Goal: Check status: Check status

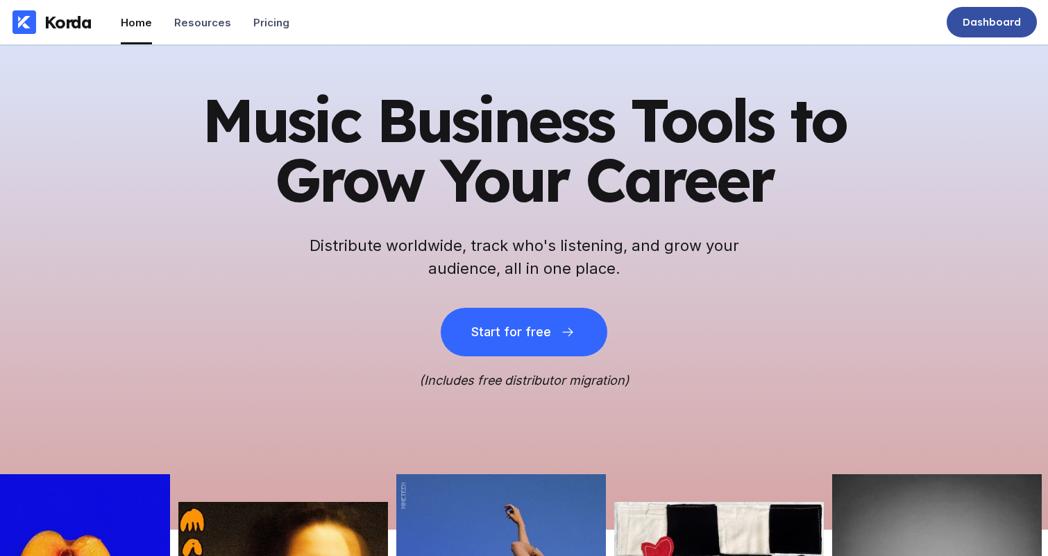
click at [974, 35] on div "Dashboard" at bounding box center [991, 22] width 90 height 31
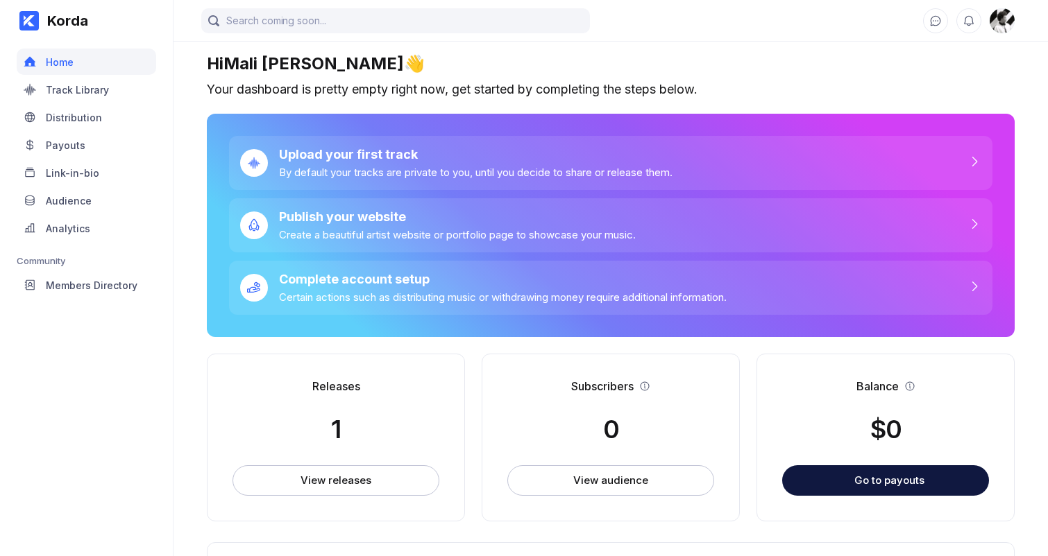
scroll to position [3, 0]
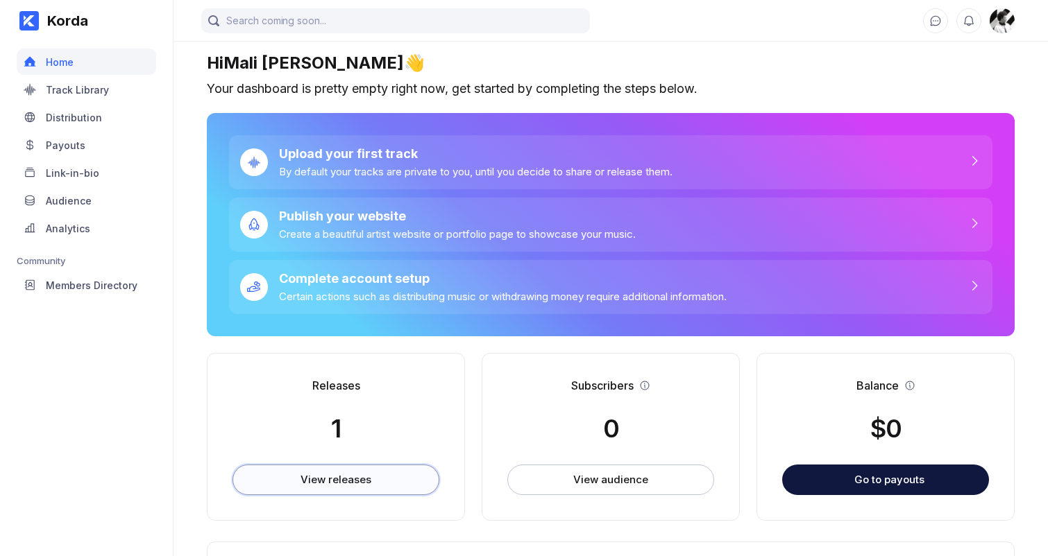
click at [376, 483] on button "View releases" at bounding box center [335, 480] width 207 height 31
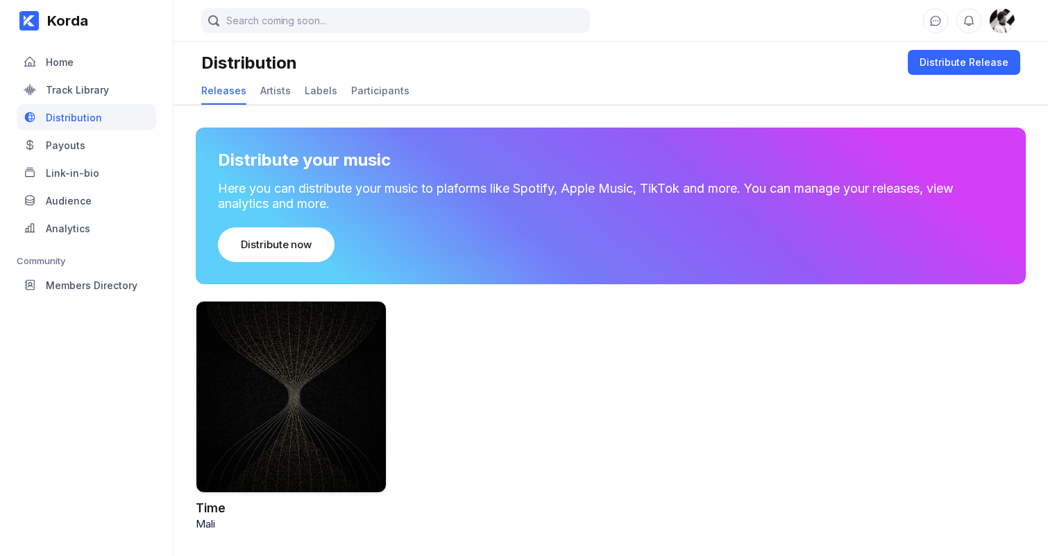
click at [377, 384] on div at bounding box center [291, 397] width 191 height 192
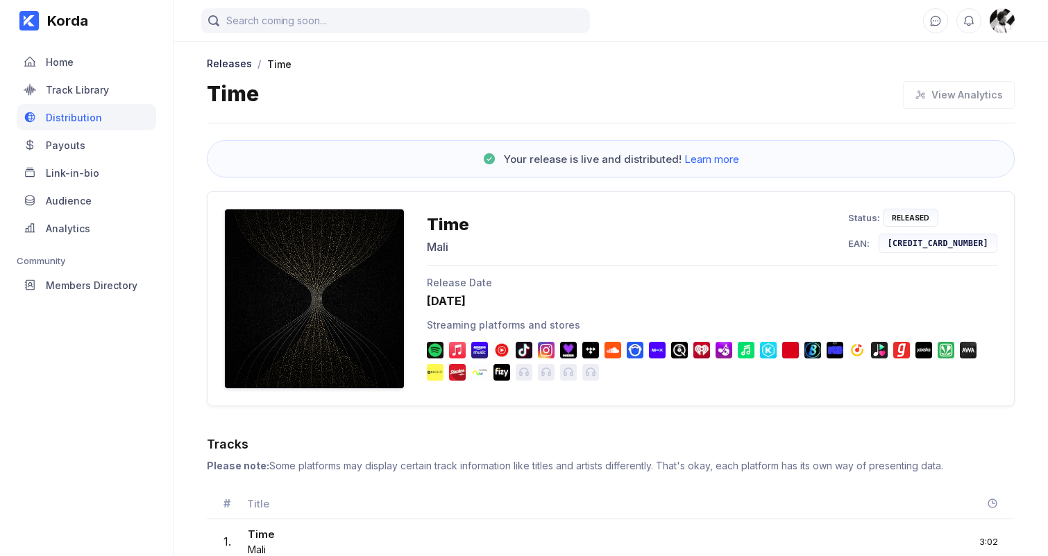
click at [830, 123] on div "Releases / Time Time View Analytics Your release is live and distributed! Learn…" at bounding box center [610, 309] width 874 height 540
click at [660, 231] on div "Time Mali Status: Released EAN: 5063752194590" at bounding box center [712, 237] width 570 height 57
click at [721, 154] on span "Learn more" at bounding box center [711, 159] width 55 height 13
click at [93, 155] on div "Payouts" at bounding box center [86, 145] width 139 height 26
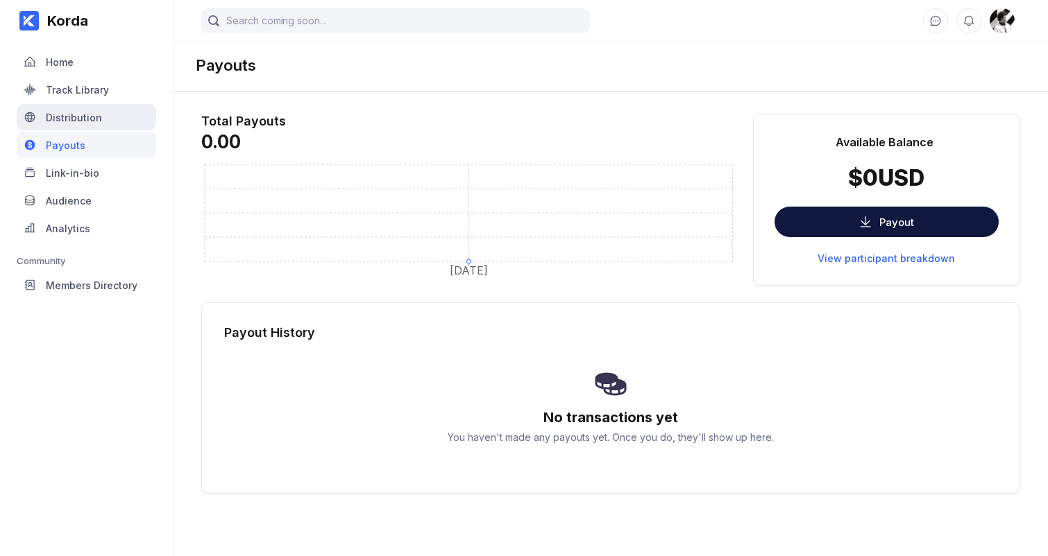
click at [104, 113] on div "Distribution" at bounding box center [86, 117] width 139 height 26
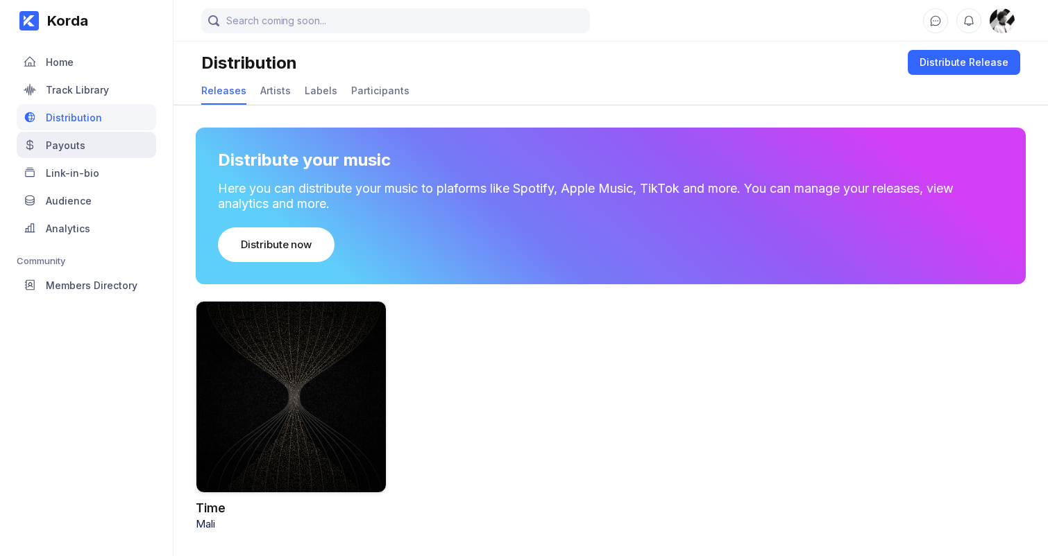
click at [99, 147] on div "Payouts" at bounding box center [86, 145] width 139 height 26
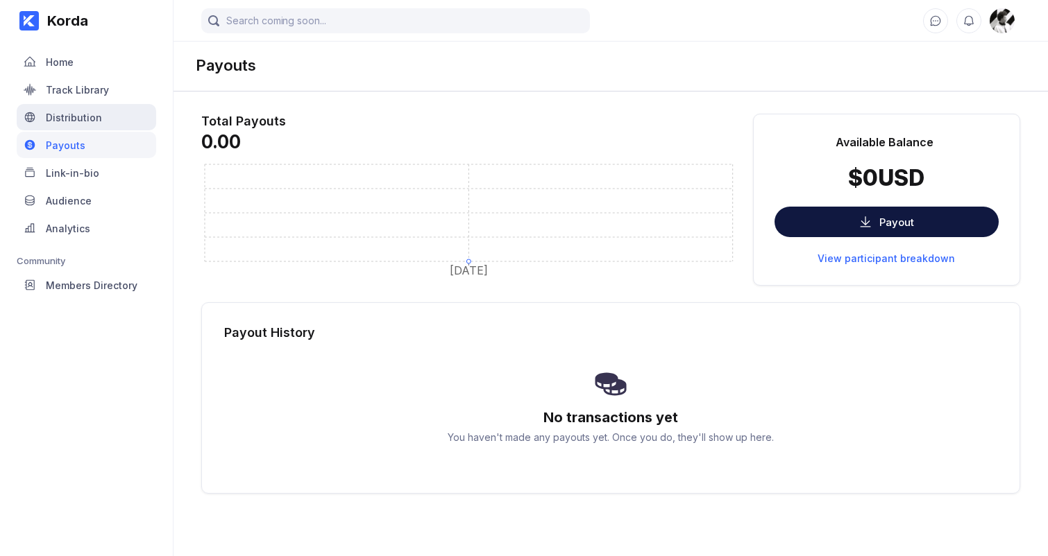
click at [103, 114] on div "Distribution" at bounding box center [86, 117] width 139 height 26
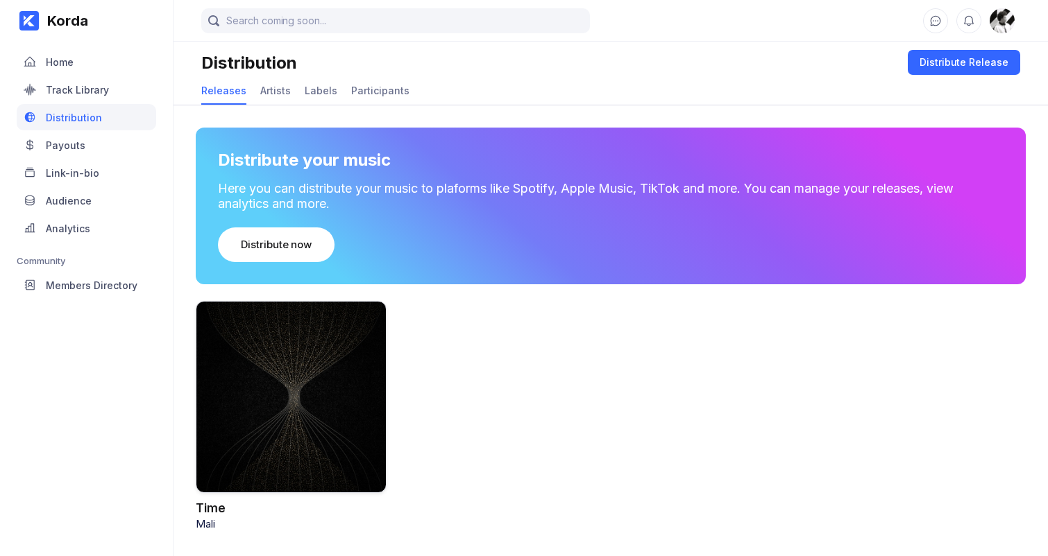
click at [100, 157] on div "Payouts" at bounding box center [86, 145] width 139 height 26
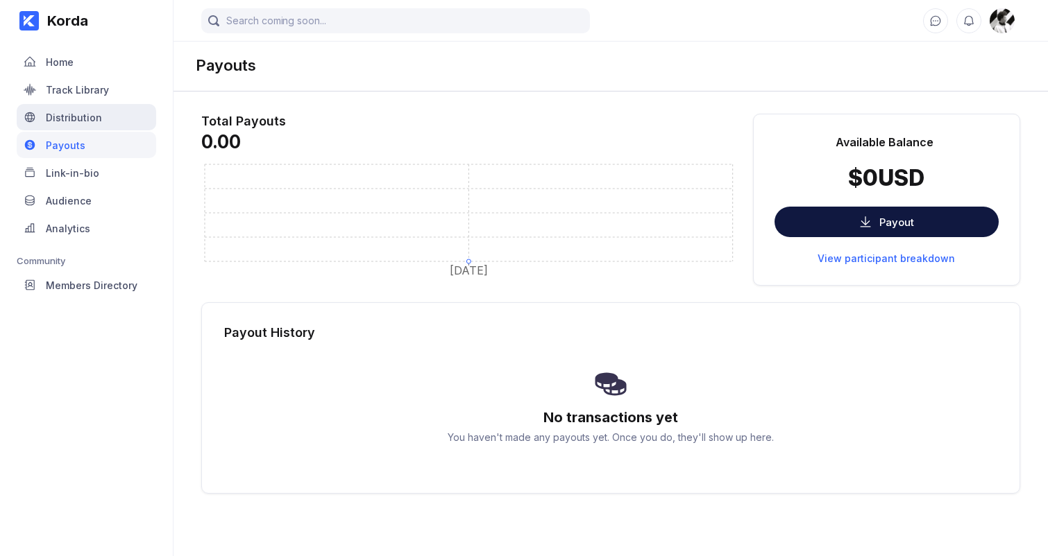
click at [106, 117] on div "Distribution" at bounding box center [86, 117] width 139 height 26
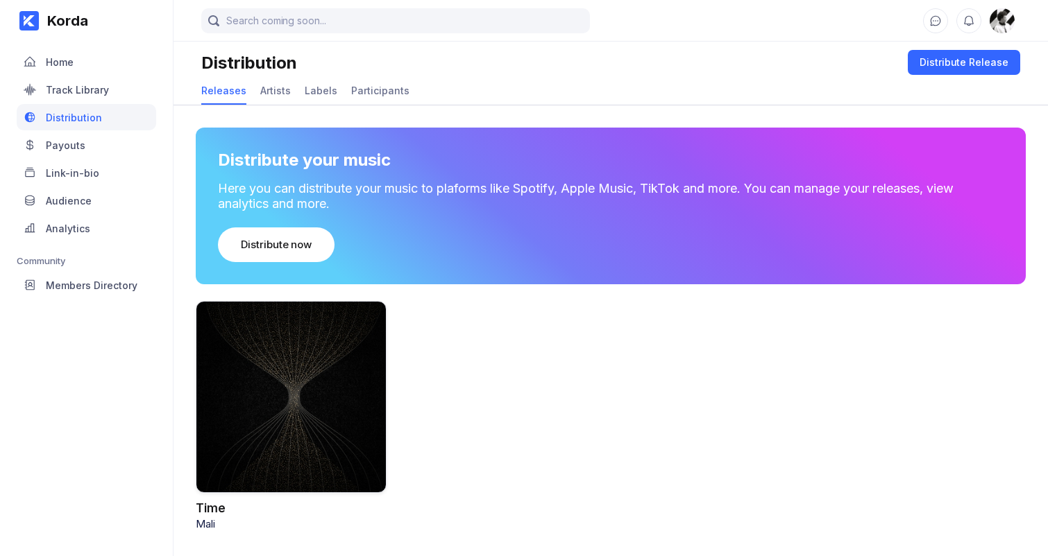
click at [108, 144] on div "Payouts" at bounding box center [86, 145] width 139 height 26
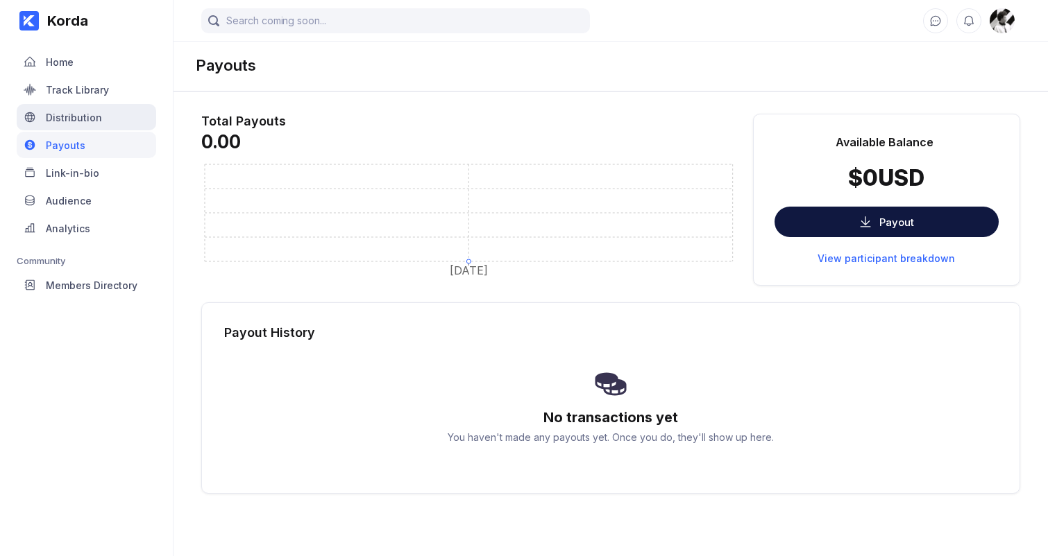
click at [115, 120] on div "Distribution" at bounding box center [86, 117] width 139 height 26
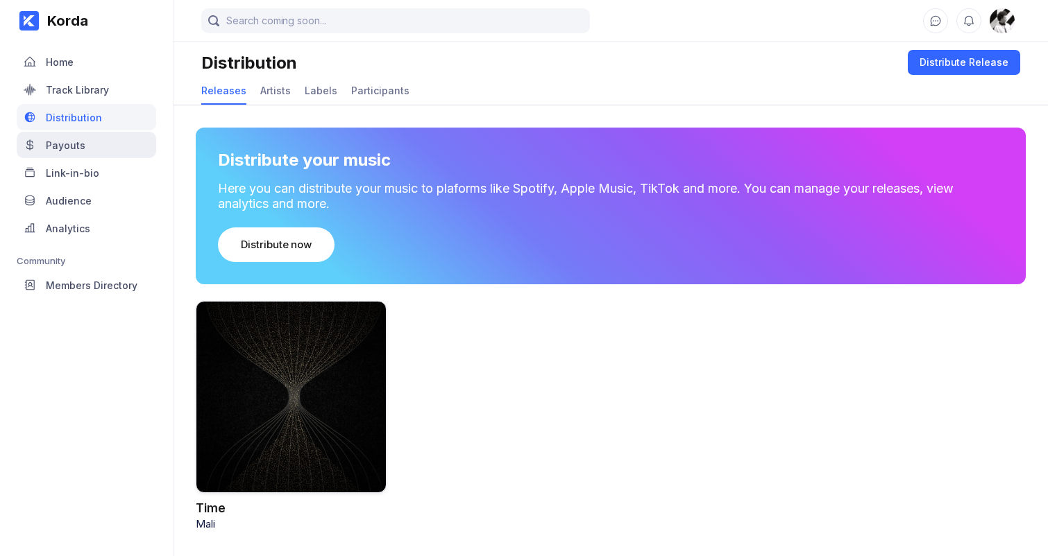
click at [116, 138] on div "Payouts" at bounding box center [86, 145] width 139 height 26
